Goal: Check status: Check status

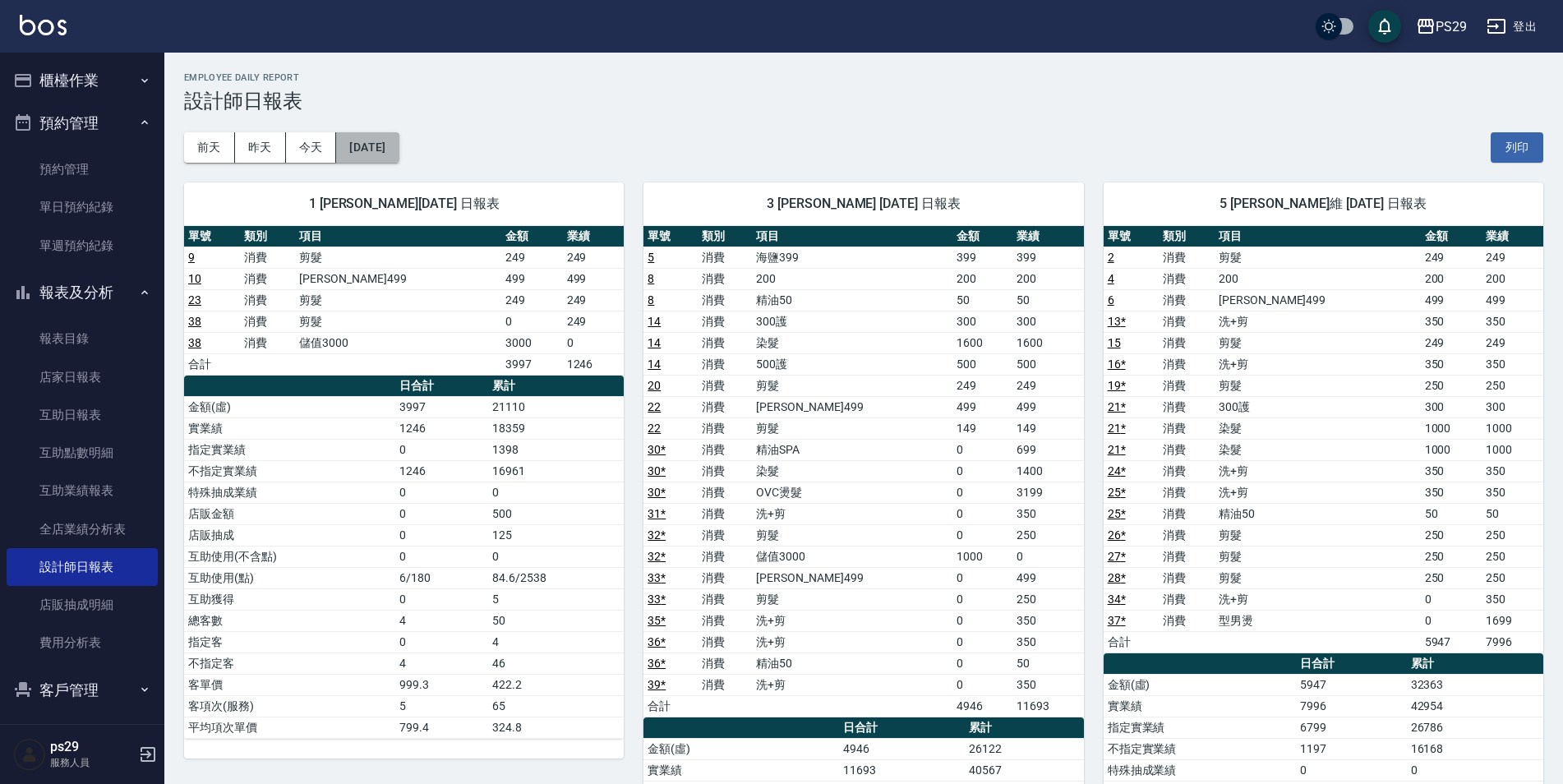
click at [381, 140] on button "[DATE]" at bounding box center [367, 147] width 63 height 30
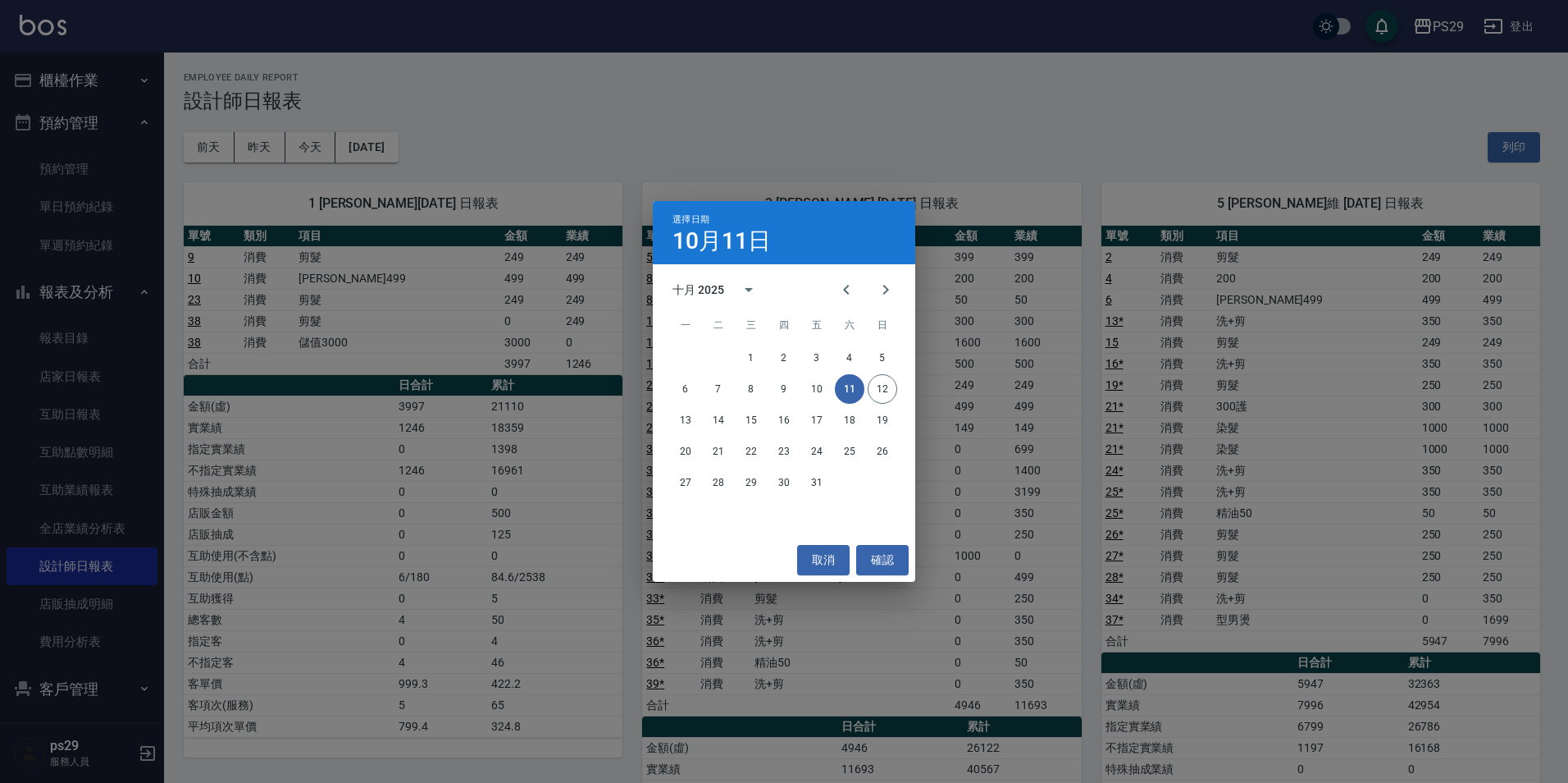
click at [864, 352] on div "1 2 3 4 5" at bounding box center [784, 357] width 263 height 29
click at [856, 352] on button "4" at bounding box center [850, 357] width 29 height 29
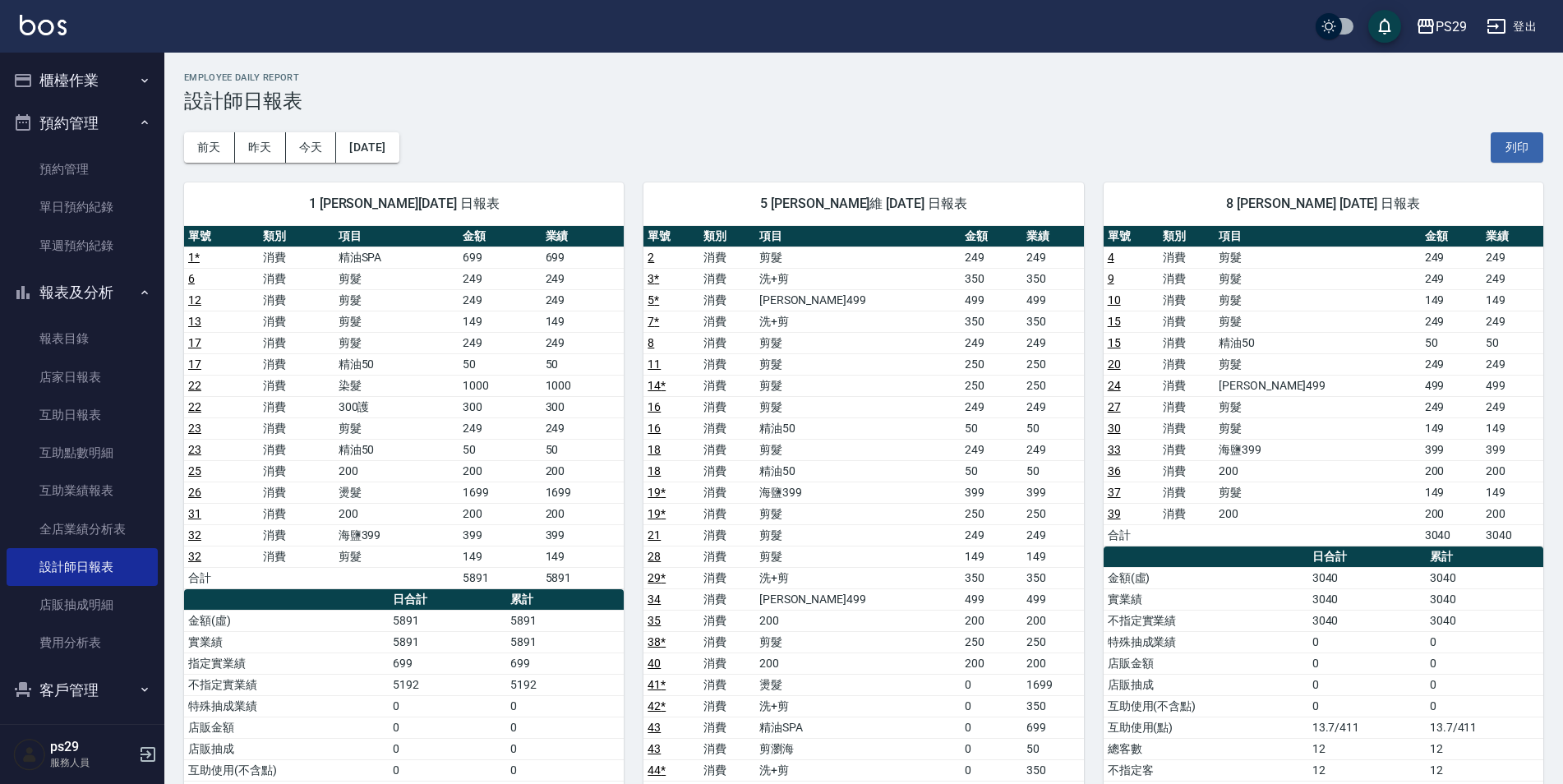
click at [400, 165] on div "1 [PERSON_NAME][DATE] 日報表 單號 類別 項目 金額 業績 1 * 消費 精油SPA 699 699 6 消費 剪髮 249 249 1…" at bounding box center [394, 706] width 459 height 1087
click at [399, 136] on button "[DATE]" at bounding box center [367, 147] width 63 height 30
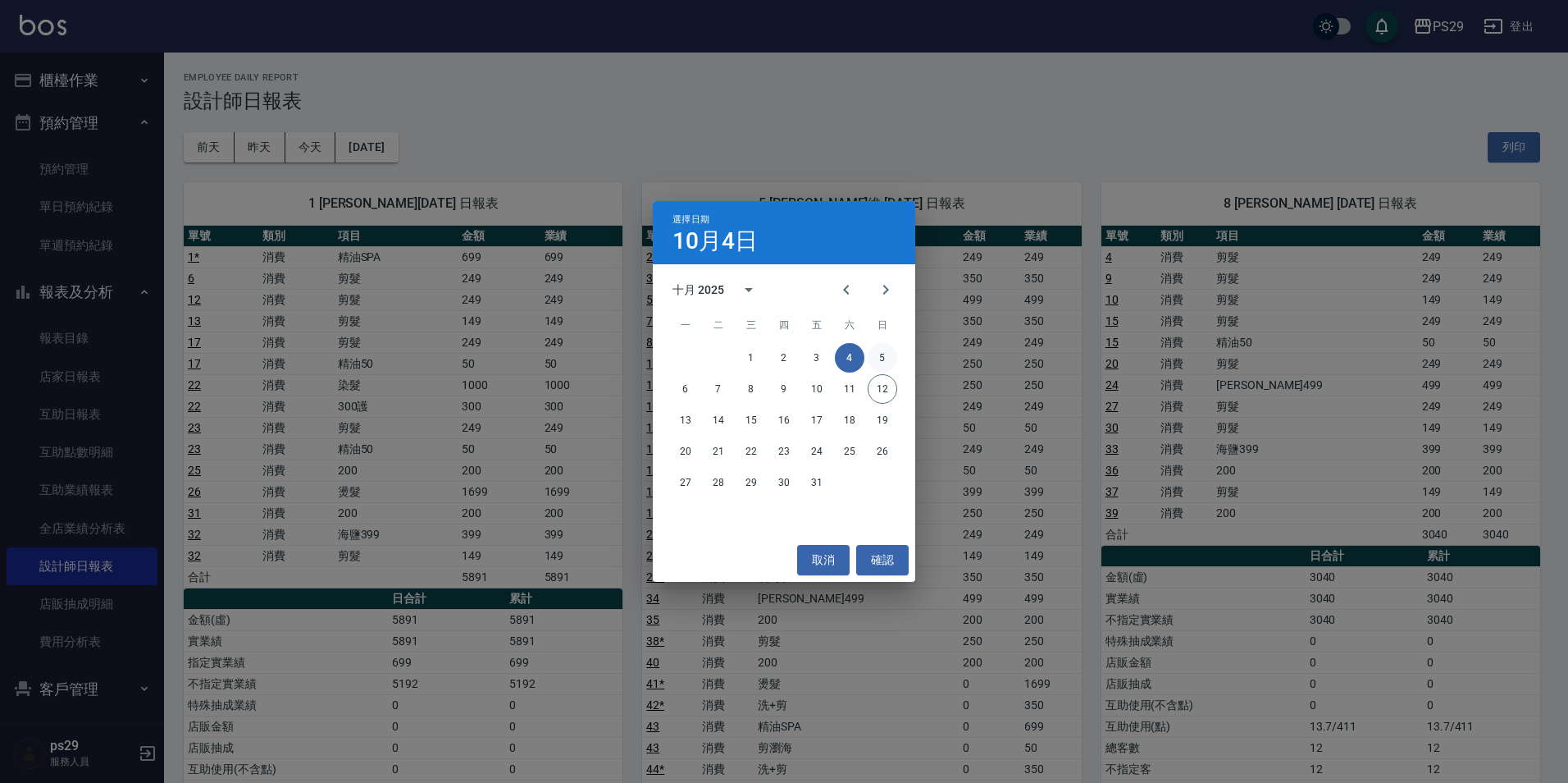
click at [886, 347] on button "5" at bounding box center [882, 357] width 29 height 29
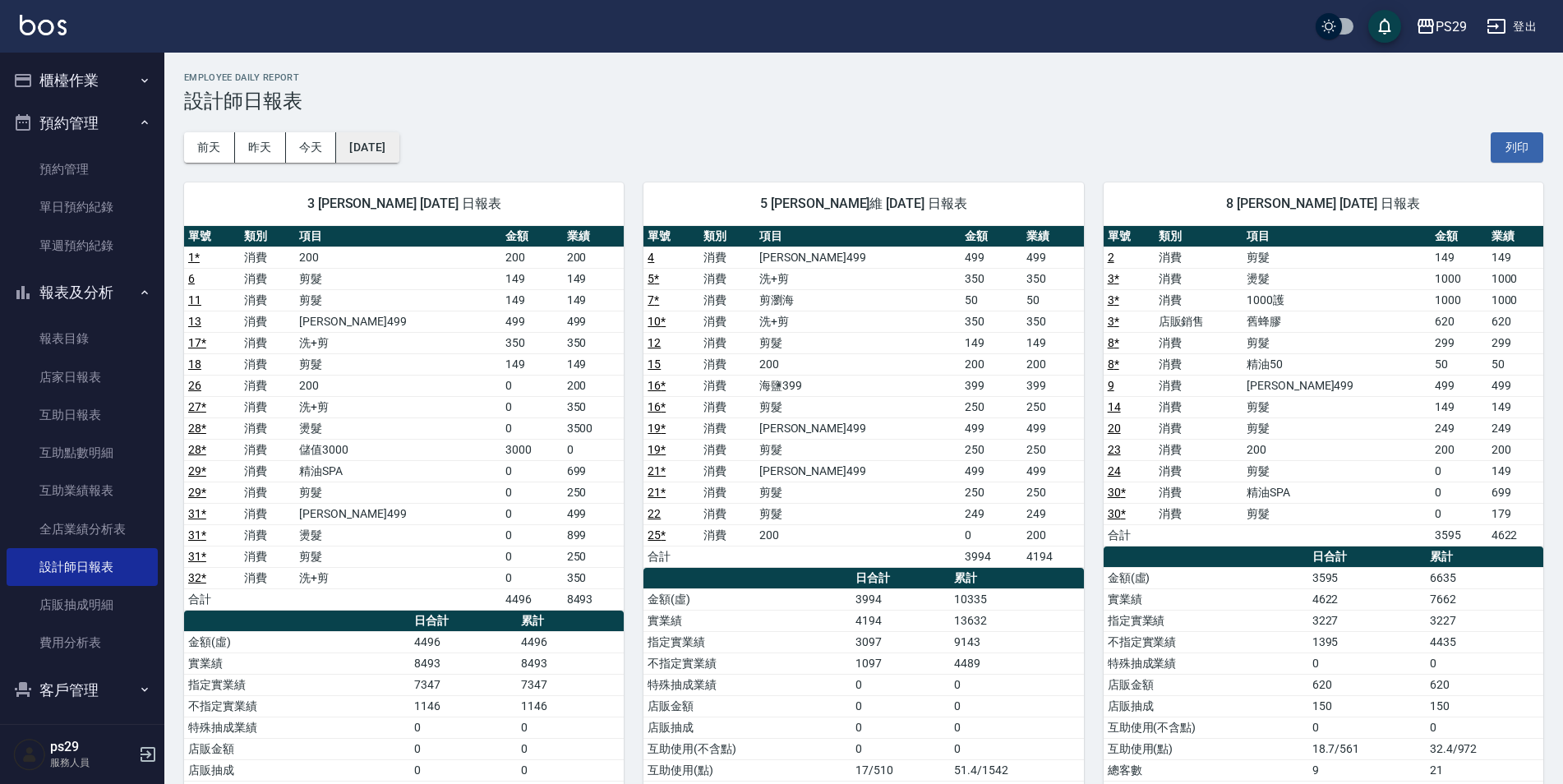
click at [372, 134] on button "[DATE]" at bounding box center [367, 147] width 63 height 30
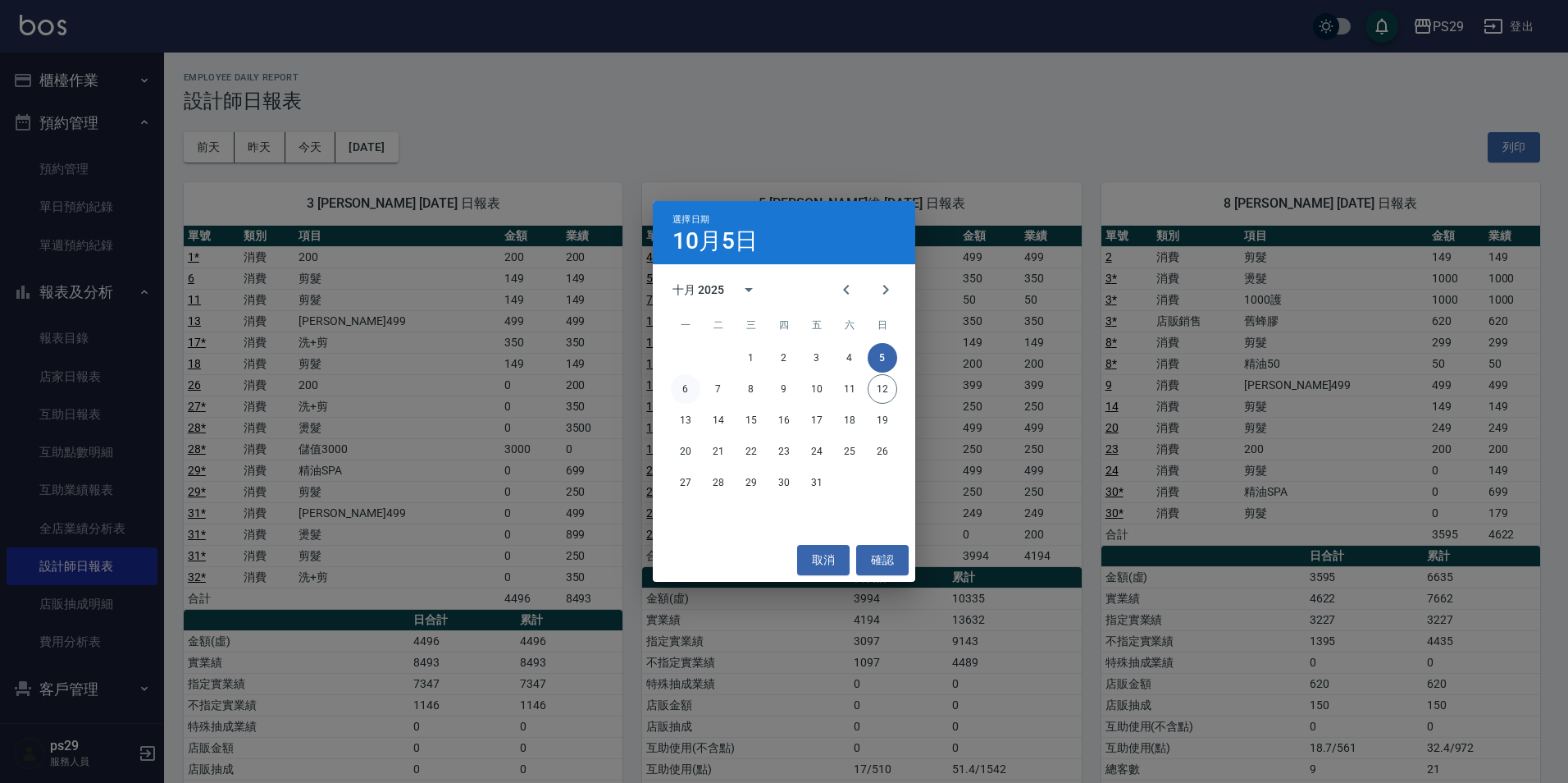
click at [693, 392] on button "6" at bounding box center [685, 388] width 29 height 29
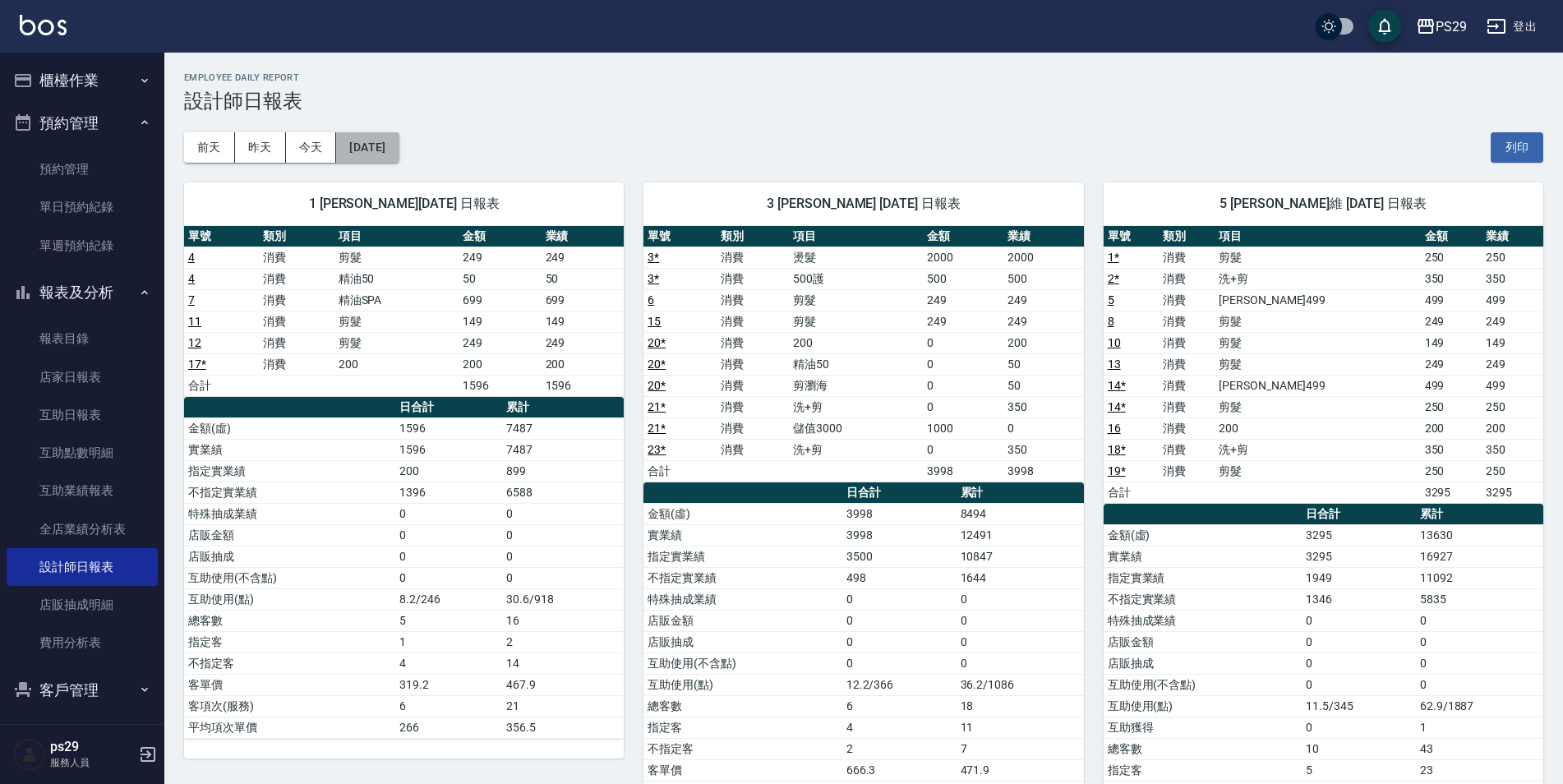
click at [399, 150] on button "[DATE]" at bounding box center [367, 147] width 63 height 30
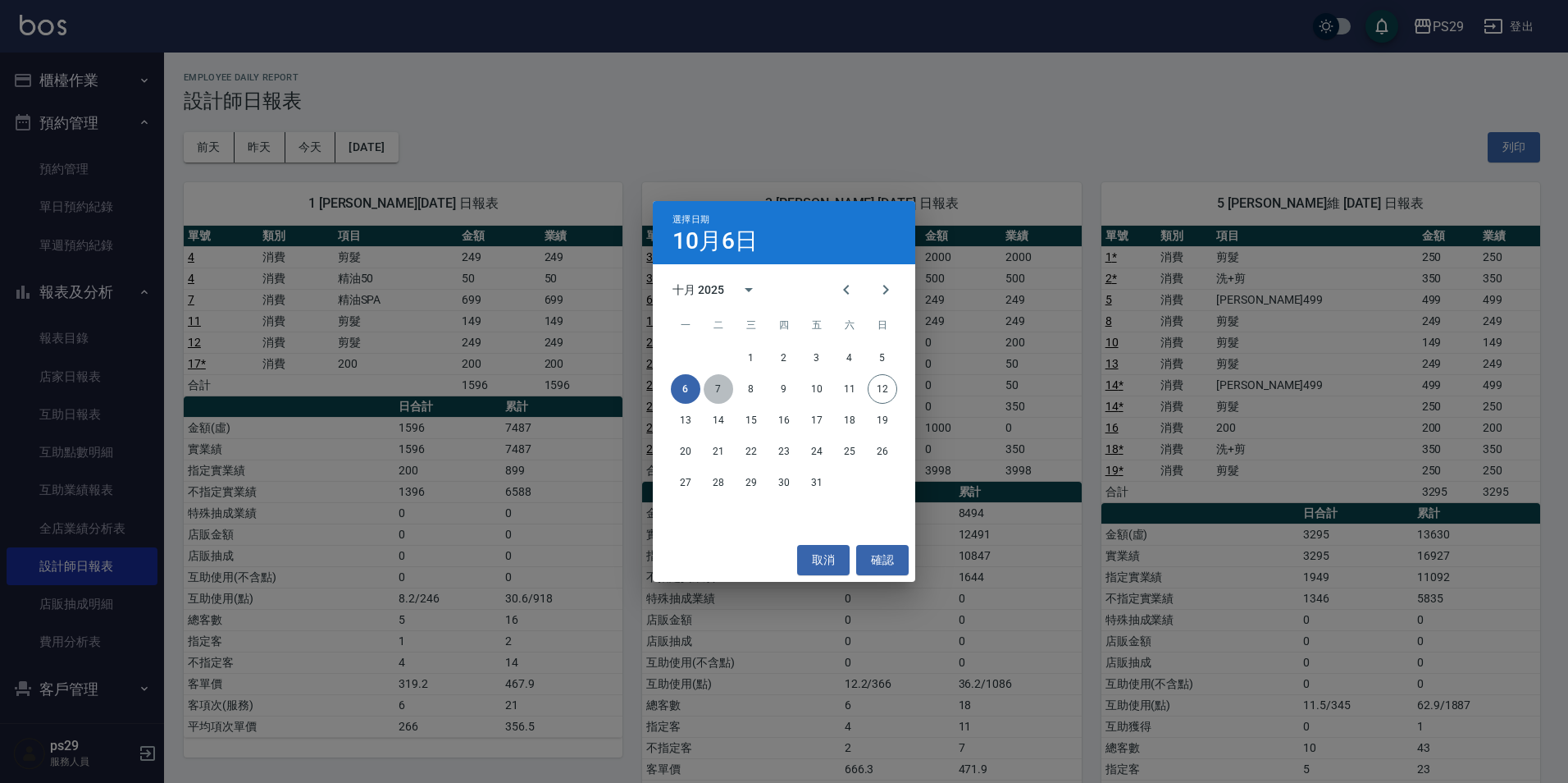
click at [727, 384] on button "7" at bounding box center [718, 388] width 29 height 29
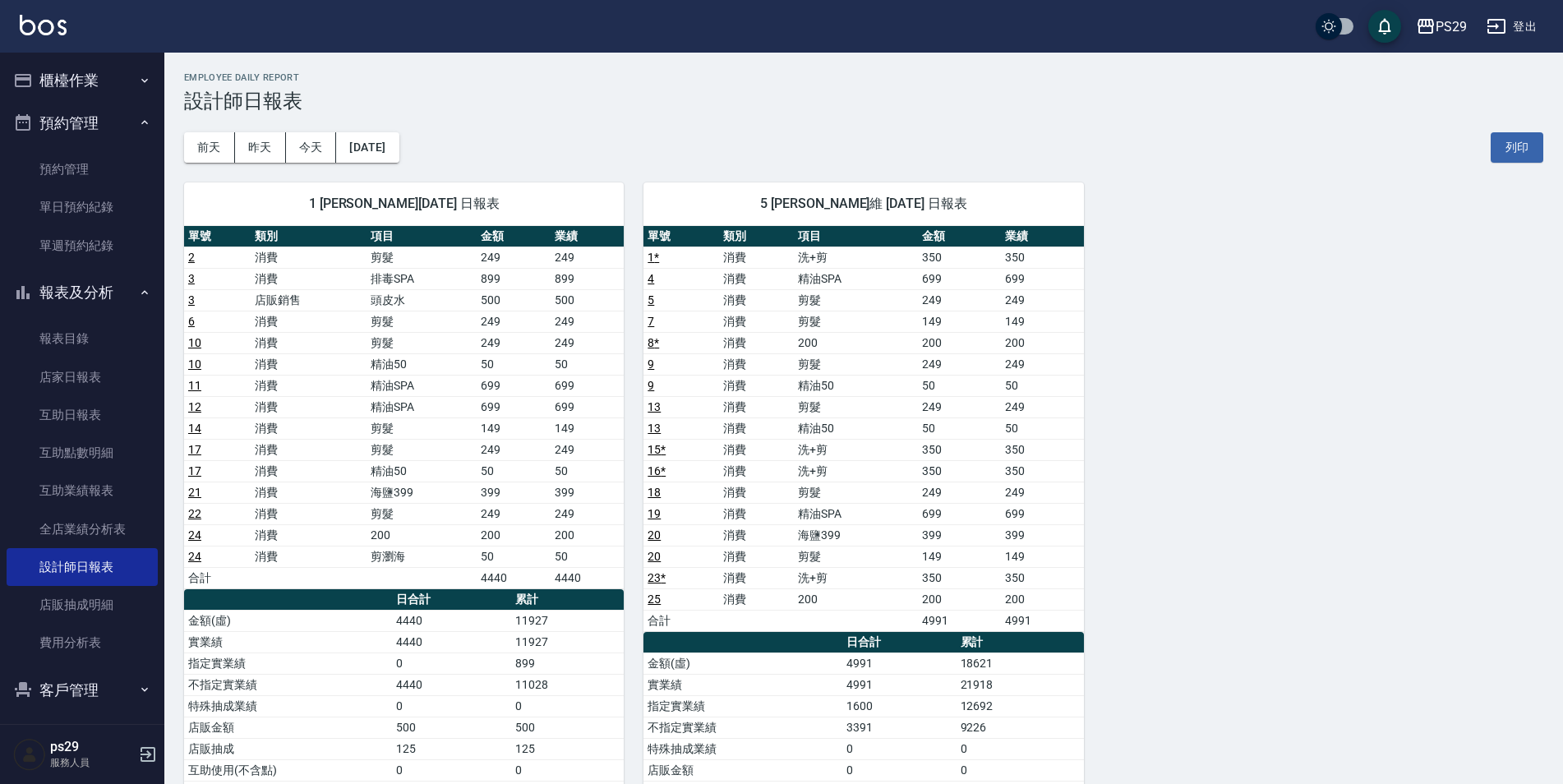
click at [382, 125] on div "[DATE] [DATE] [DATE] [DATE] 列印" at bounding box center [864, 148] width 1360 height 70
click at [383, 146] on button "[DATE]" at bounding box center [367, 147] width 63 height 30
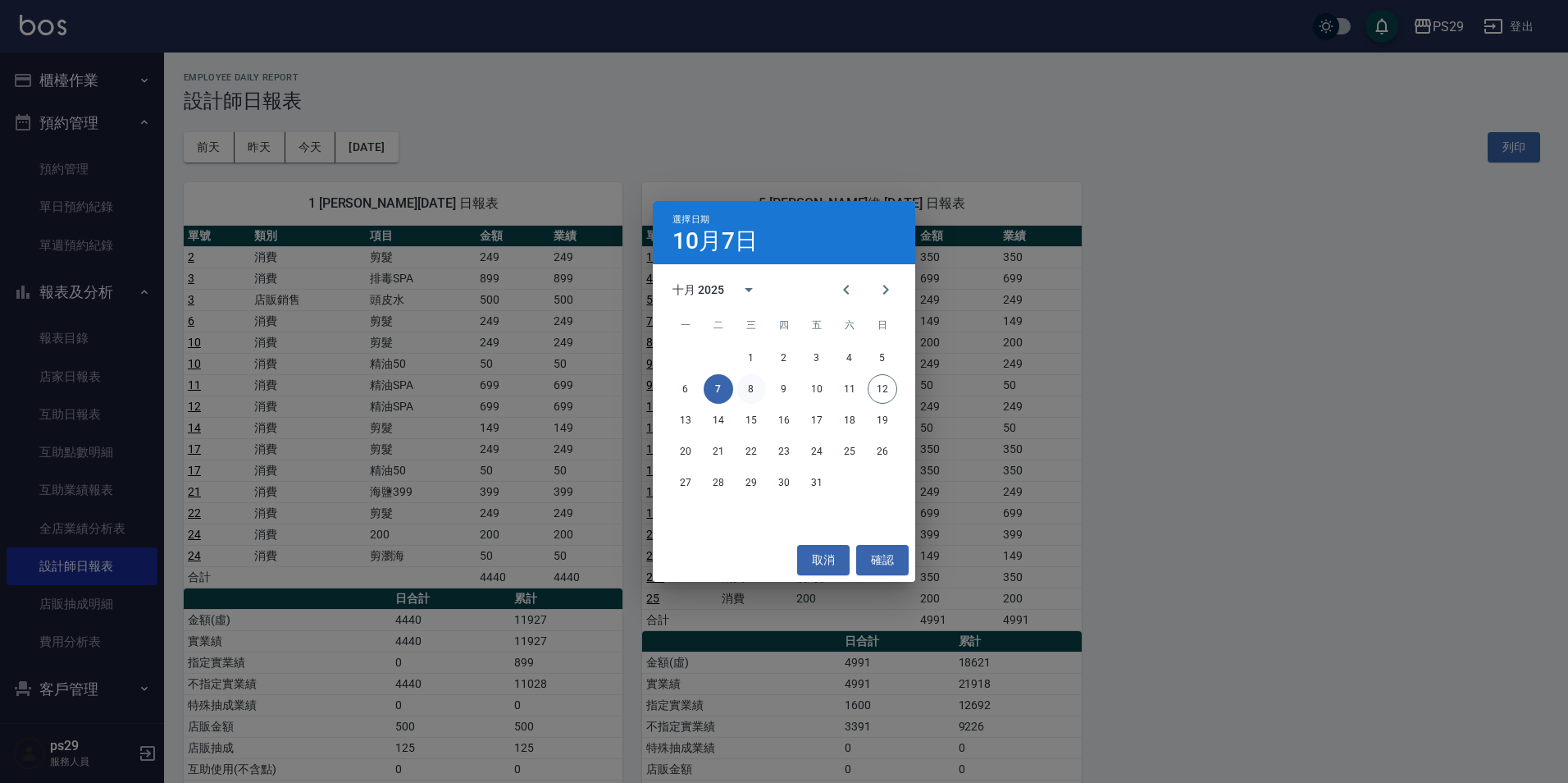
click at [760, 381] on button "8" at bounding box center [751, 388] width 29 height 29
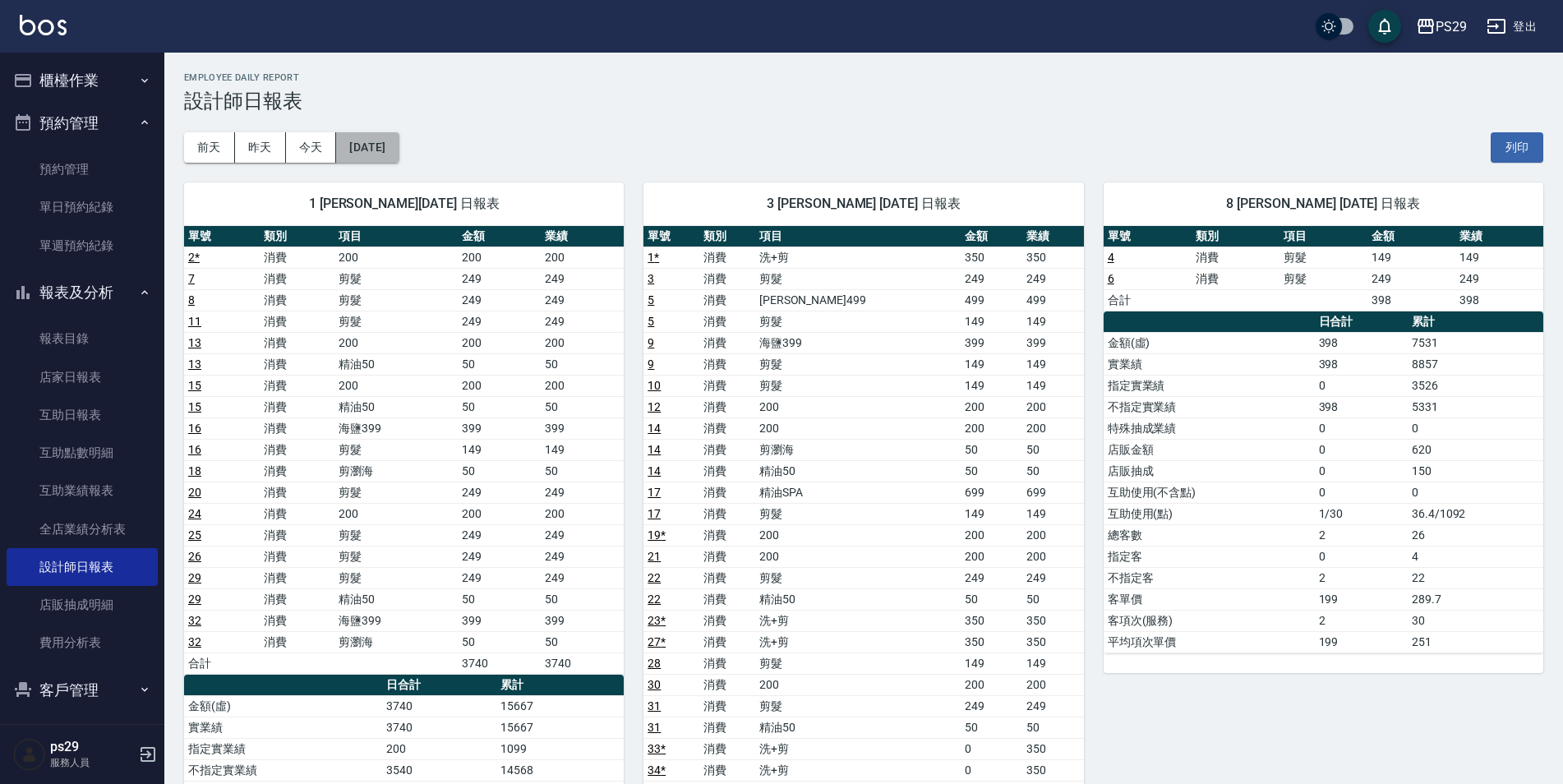
click at [379, 149] on button "[DATE]" at bounding box center [367, 147] width 63 height 30
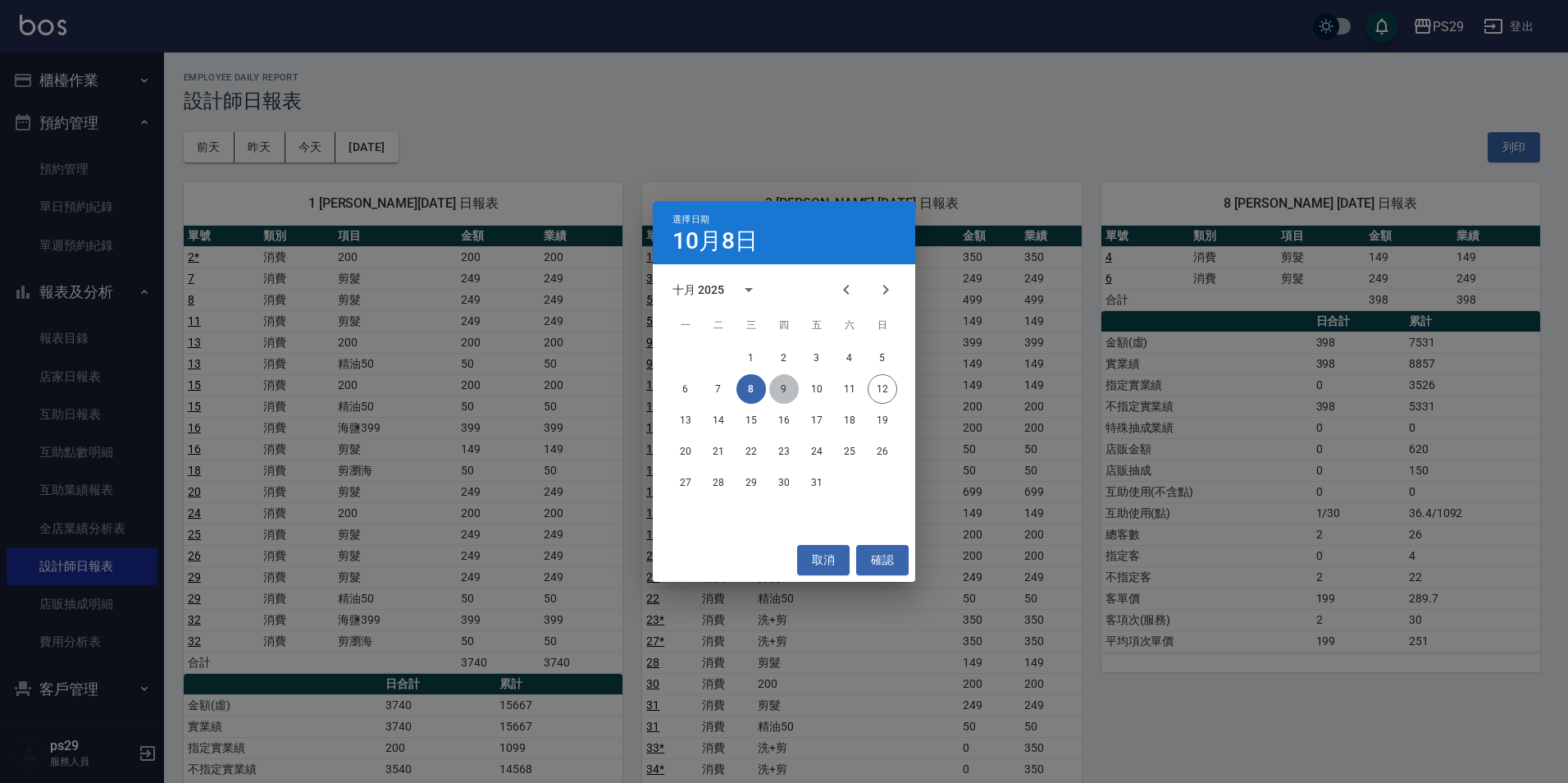
click at [780, 387] on button "9" at bounding box center [784, 388] width 29 height 29
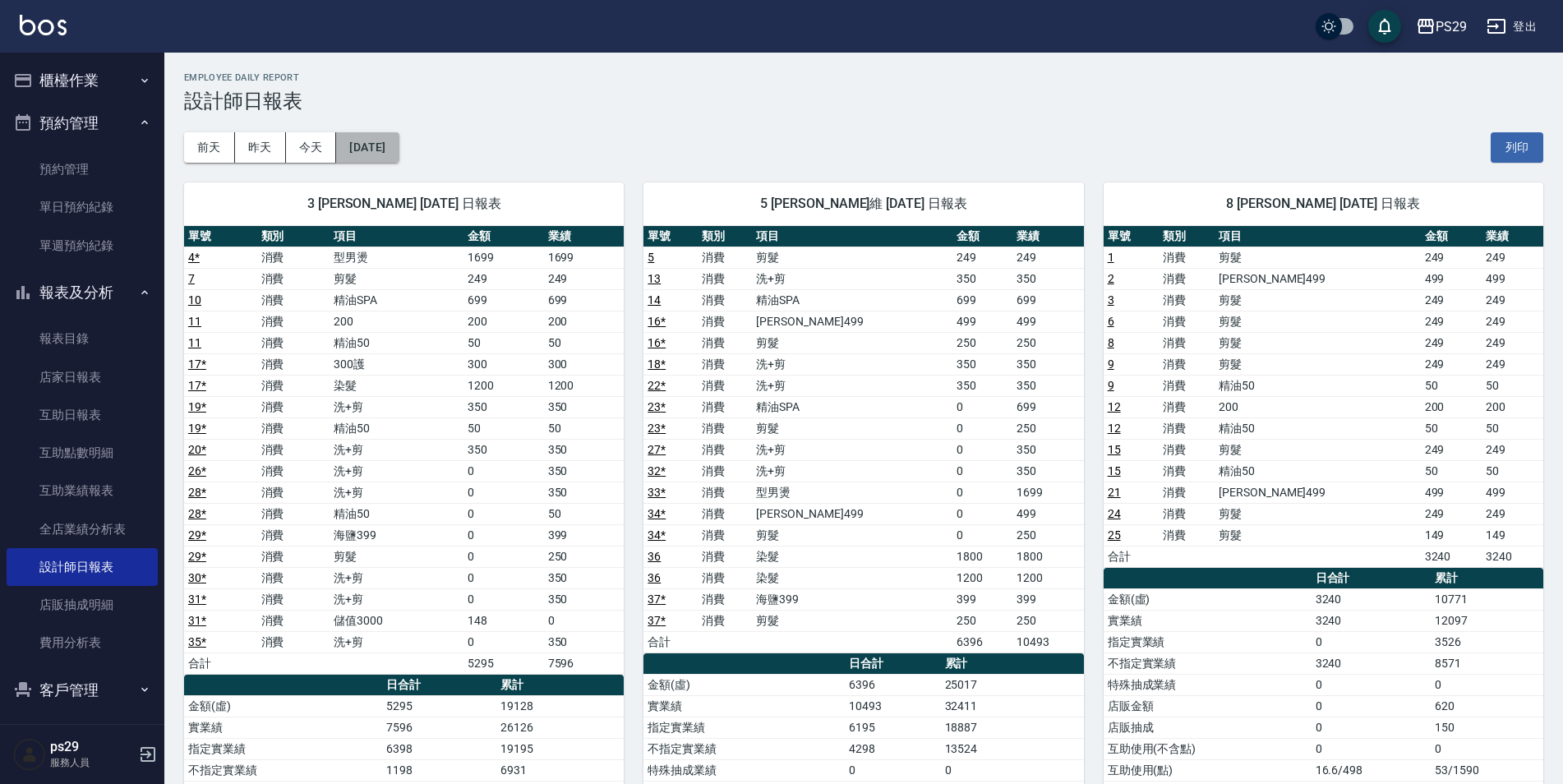
click at [382, 153] on button "[DATE]" at bounding box center [367, 147] width 63 height 30
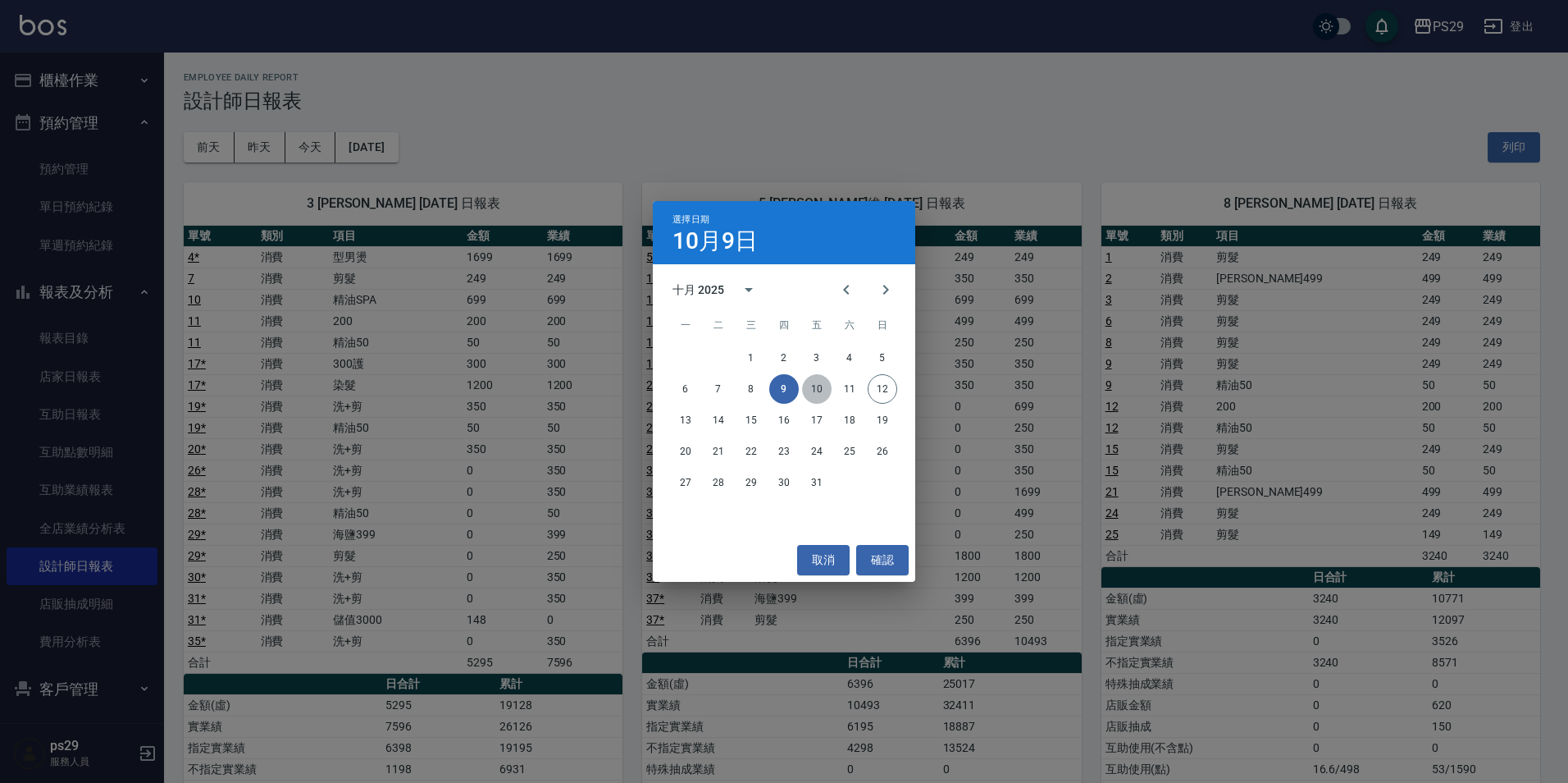
click at [815, 382] on button "10" at bounding box center [816, 388] width 29 height 29
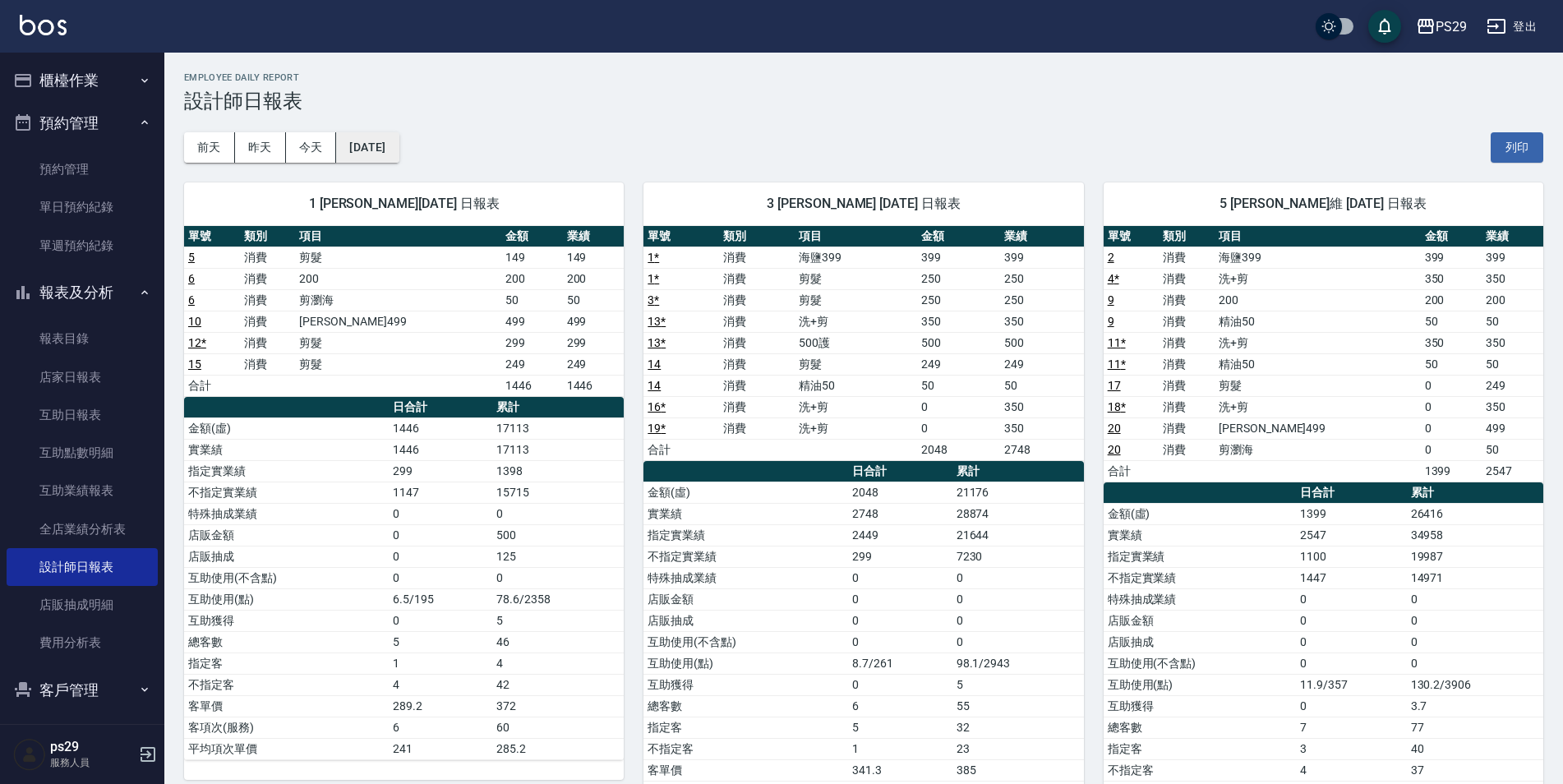
click at [399, 151] on button "[DATE]" at bounding box center [367, 147] width 63 height 30
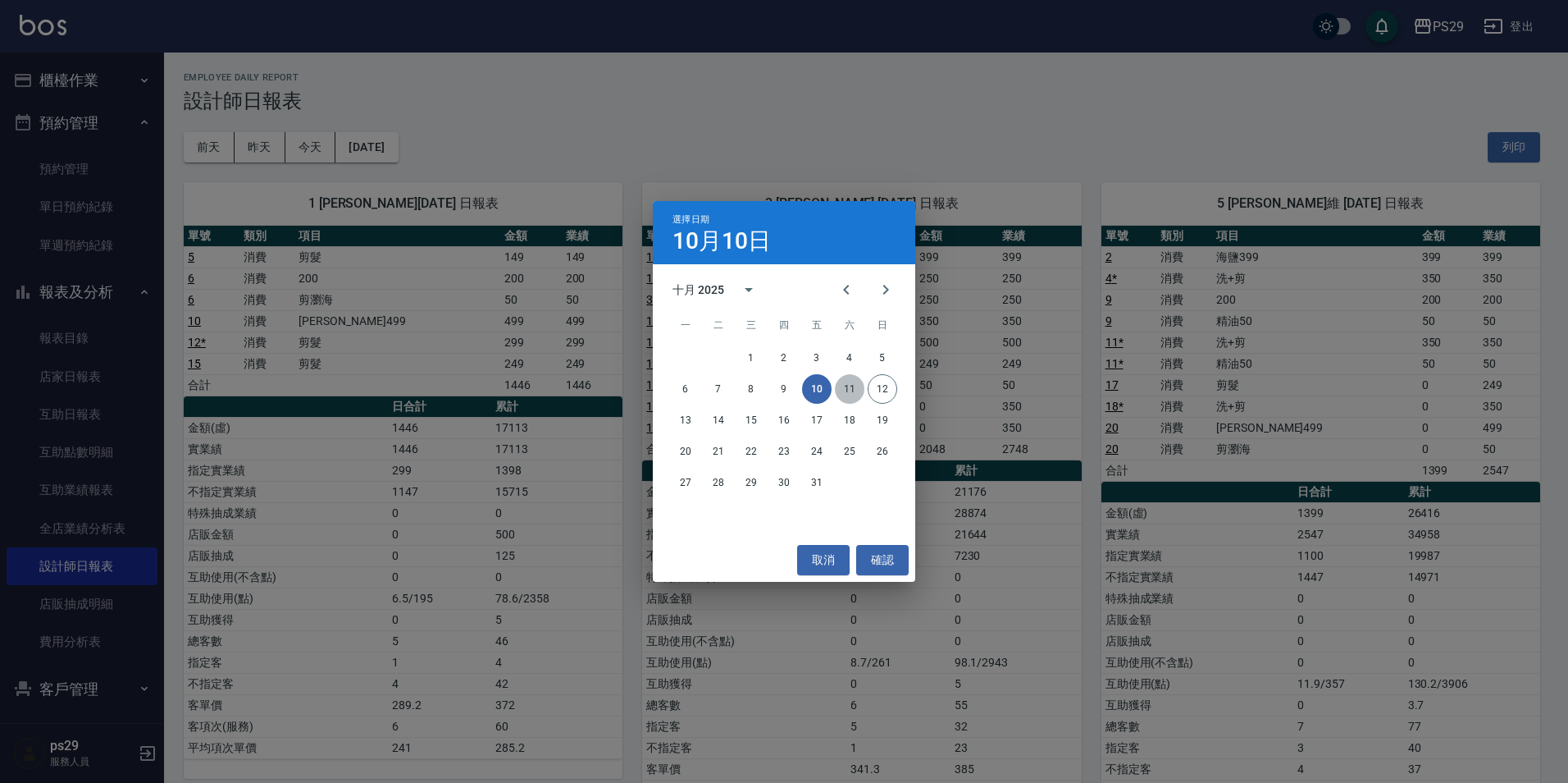
click at [856, 392] on button "11" at bounding box center [850, 388] width 29 height 29
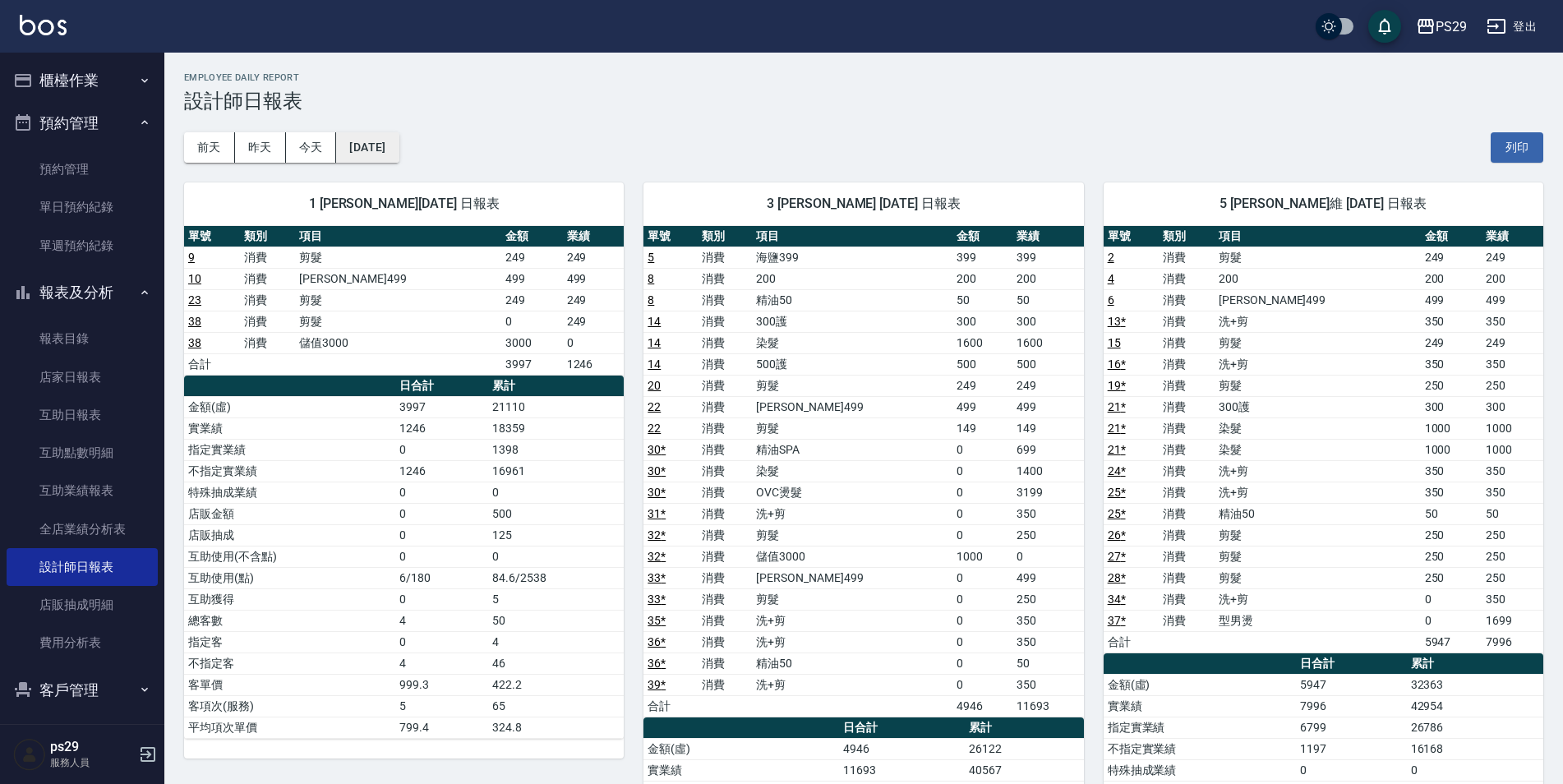
click at [392, 150] on button "[DATE]" at bounding box center [367, 147] width 63 height 30
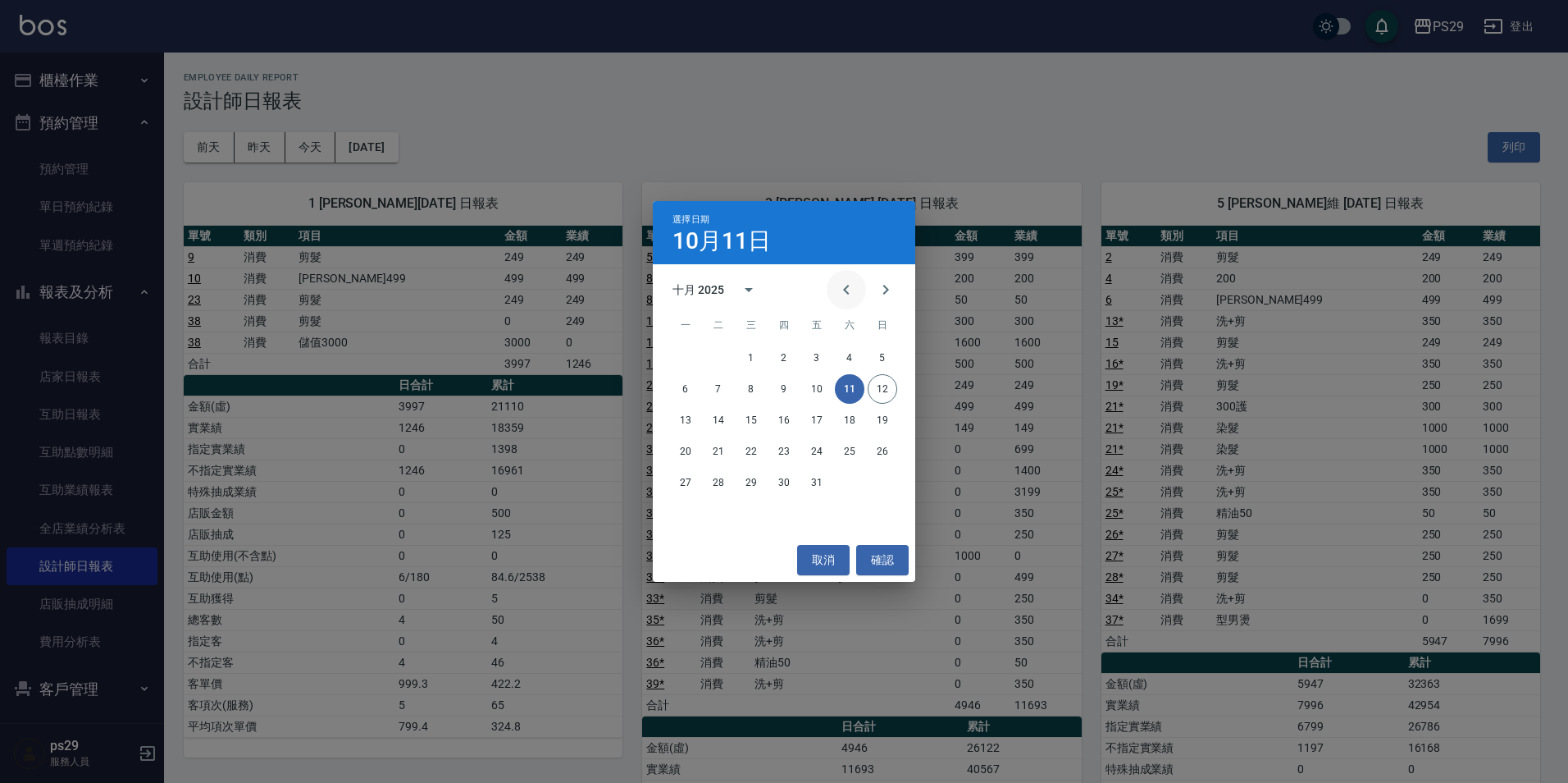
click at [854, 297] on icon "Previous month" at bounding box center [847, 290] width 20 height 20
click at [717, 482] on button "30" at bounding box center [718, 482] width 29 height 29
